Goal: Complete application form: Complete application form

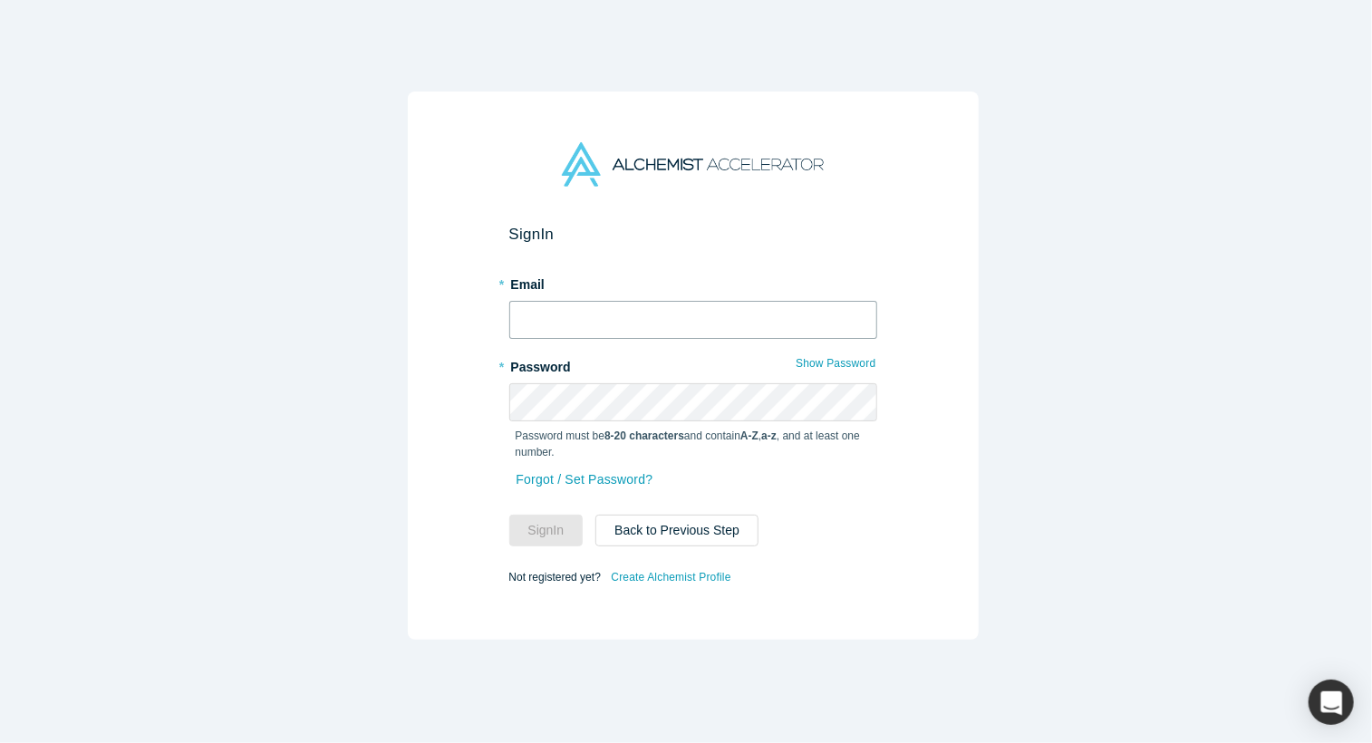
click at [696, 318] on input "text" at bounding box center [693, 320] width 368 height 38
type input "[PERSON_NAME][EMAIL_ADDRESS]"
click at [555, 525] on button "Sign In" at bounding box center [546, 531] width 74 height 32
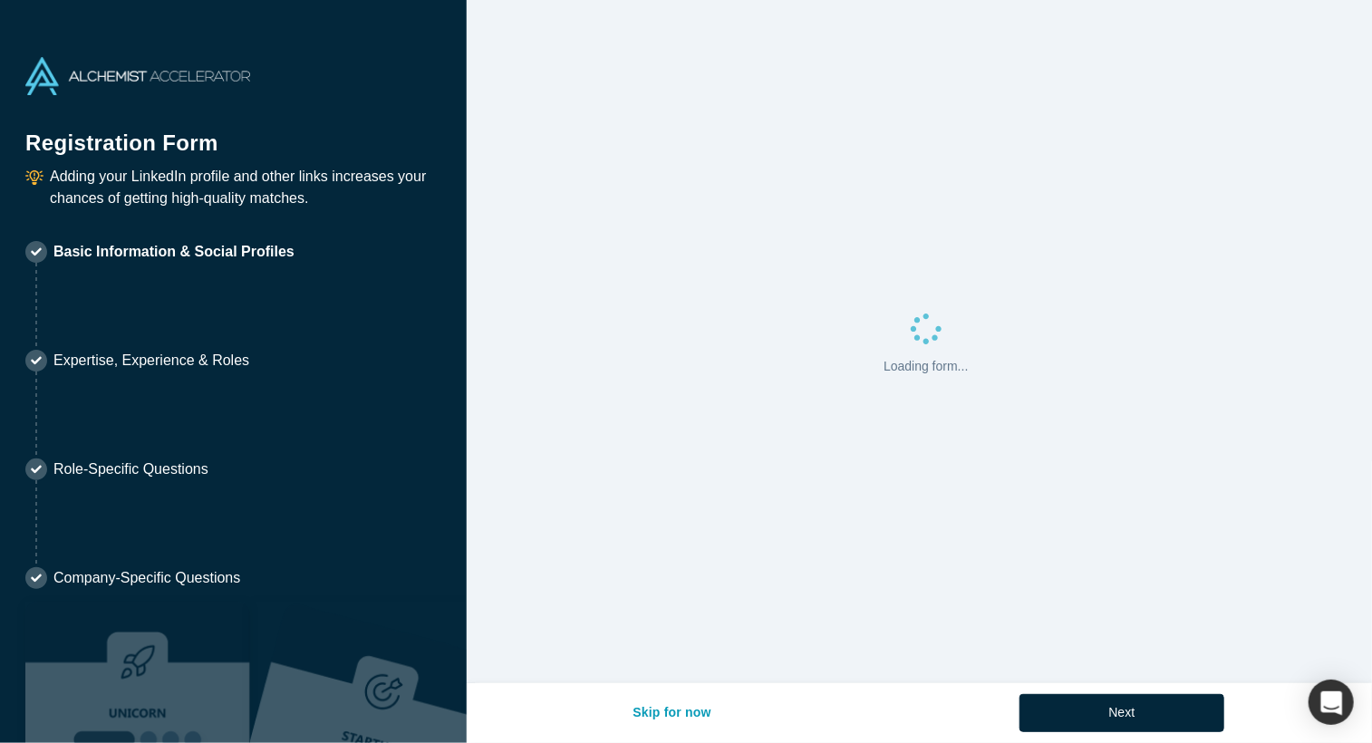
select select "JP"
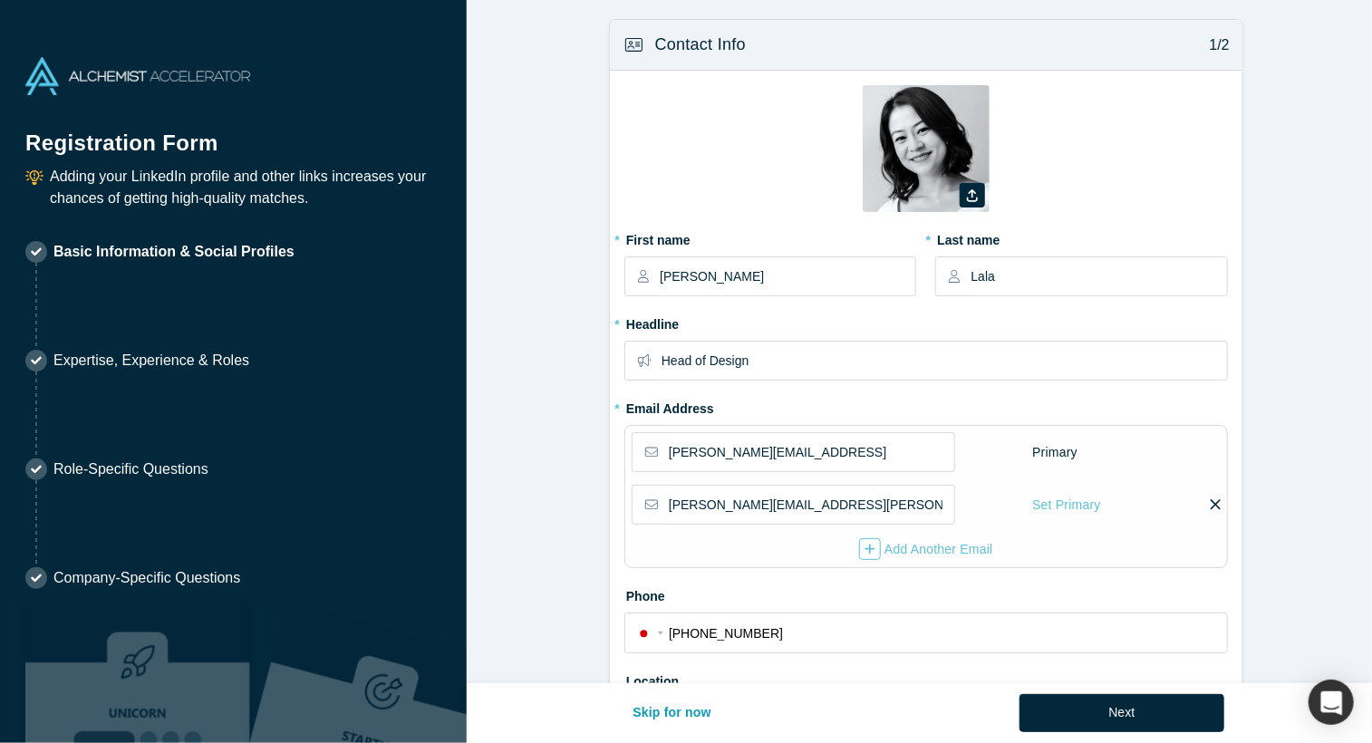
type input "[GEOGRAPHIC_DATA], [GEOGRAPHIC_DATA]"
click at [1058, 707] on button "Next" at bounding box center [1122, 713] width 206 height 38
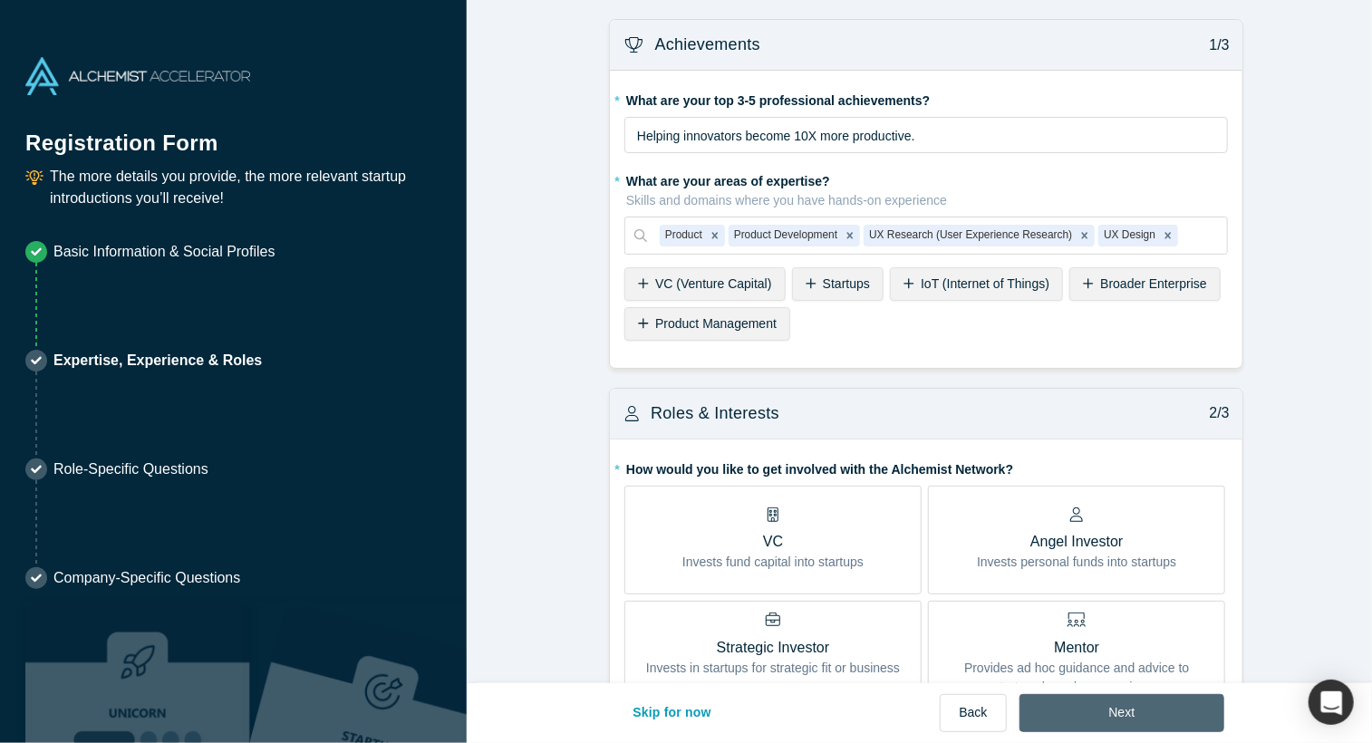
click at [1113, 710] on button "Next" at bounding box center [1122, 713] width 206 height 38
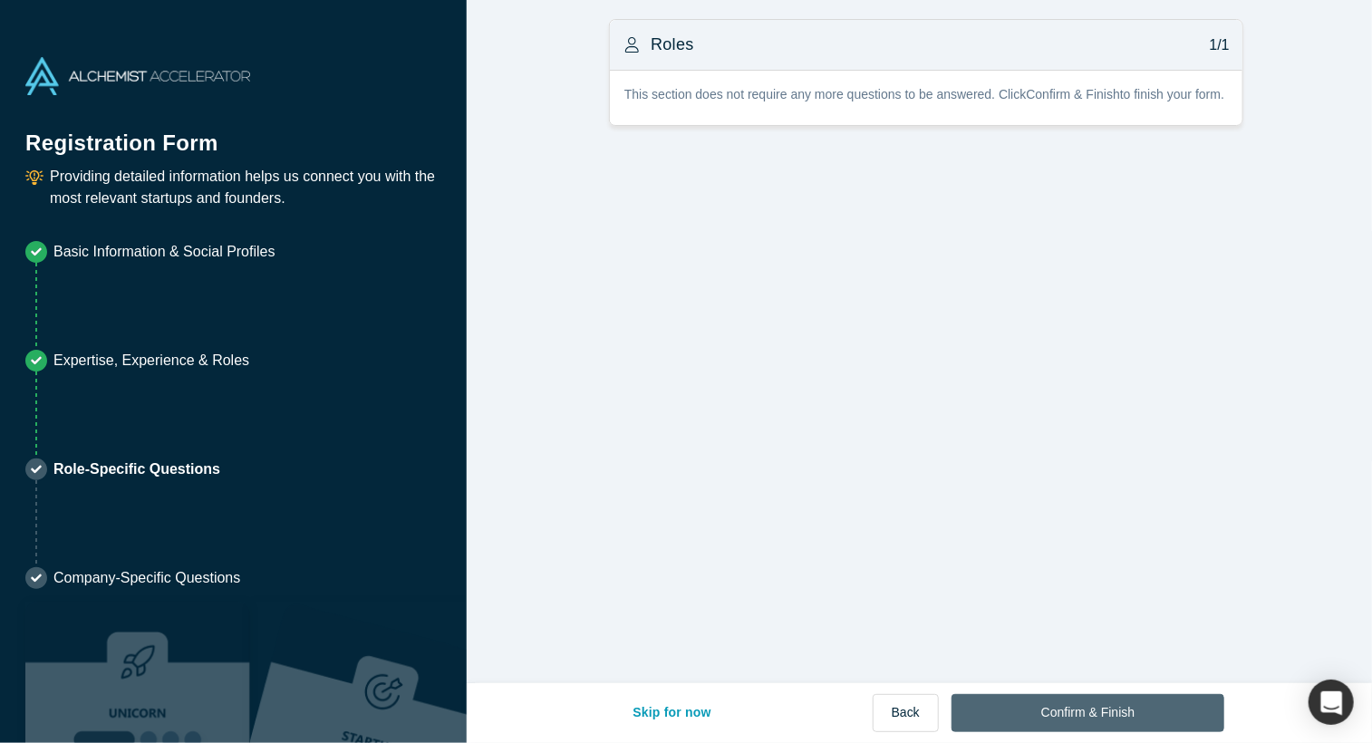
click at [1152, 709] on button "Confirm & Finish" at bounding box center [1087, 713] width 273 height 38
